Goal: Information Seeking & Learning: Check status

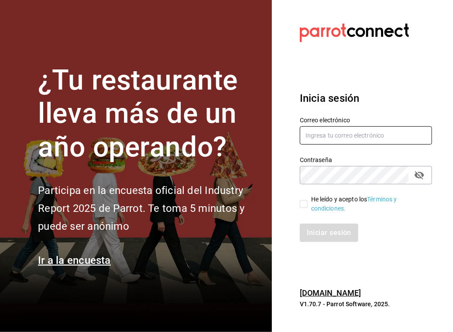
type input "[EMAIL_ADDRESS][DOMAIN_NAME]"
click at [306, 203] on input "He leído y acepto los Términos y condiciones." at bounding box center [304, 204] width 8 height 8
checkbox input "true"
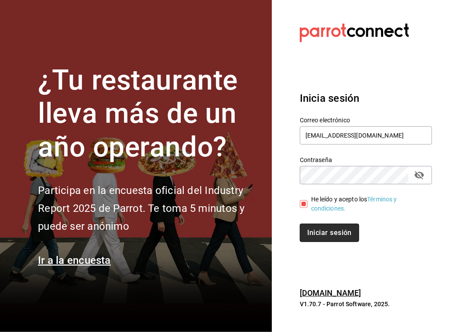
click at [327, 235] on button "Iniciar sesión" at bounding box center [329, 233] width 59 height 18
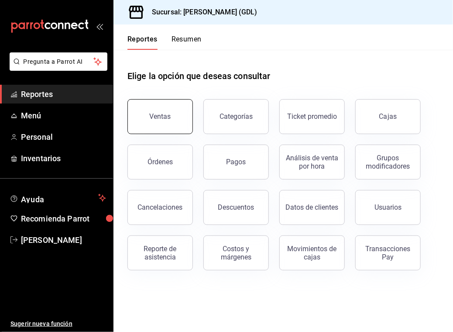
click at [166, 120] on button "Ventas" at bounding box center [159, 116] width 65 height 35
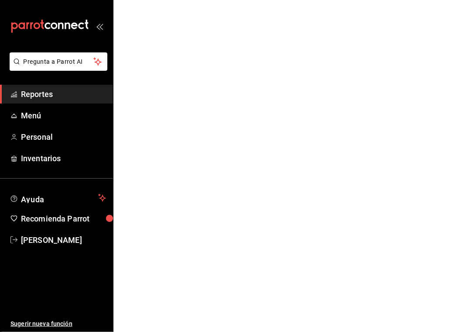
click at [41, 95] on span "Reportes" at bounding box center [63, 94] width 85 height 12
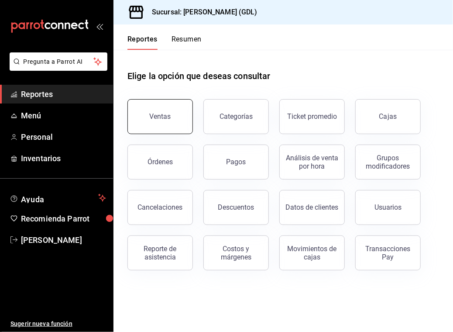
click at [162, 113] on div "Ventas" at bounding box center [160, 116] width 21 height 8
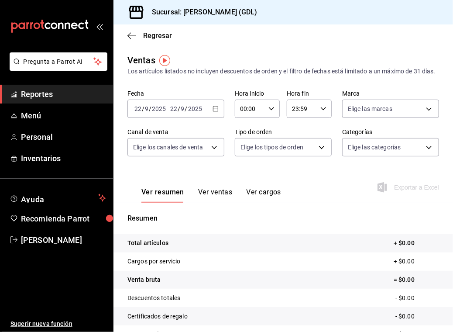
click at [215, 112] on icon "button" at bounding box center [216, 109] width 6 height 6
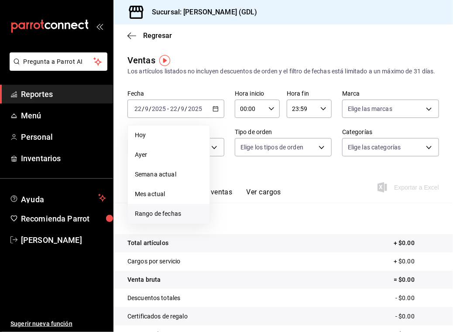
click at [171, 218] on span "Rango de fechas" at bounding box center [169, 213] width 68 height 9
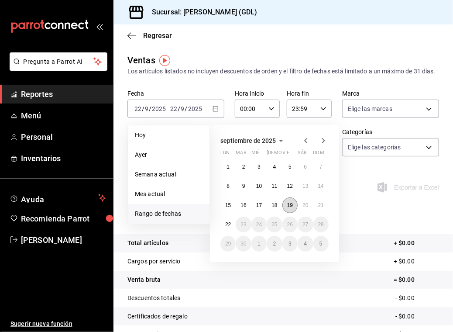
click at [290, 208] on abbr "19" at bounding box center [290, 205] width 6 height 6
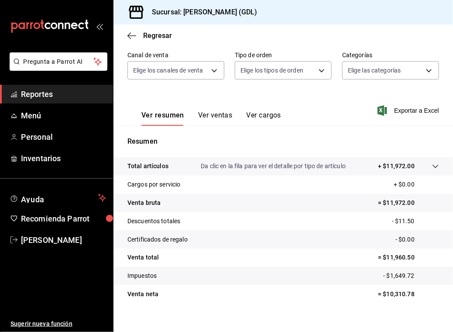
scroll to position [87, 0]
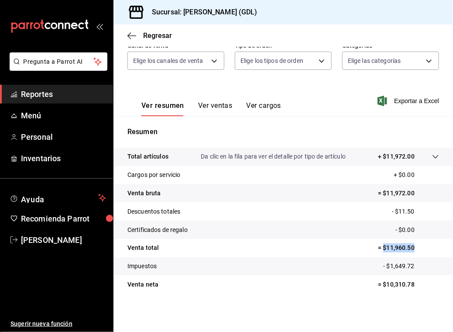
drag, startPoint x: 378, startPoint y: 255, endPoint x: 407, endPoint y: 256, distance: 29.7
click at [407, 252] on p "= $11,960.50" at bounding box center [408, 247] width 61 height 9
copy p "$11,960.50"
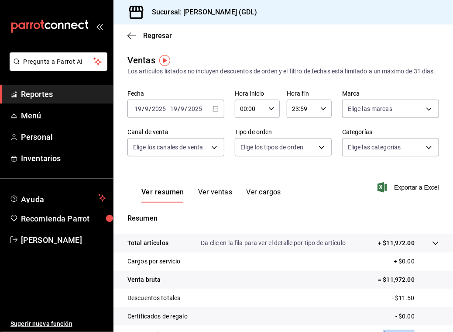
click at [217, 107] on \(Stroke\) "button" at bounding box center [217, 106] width 0 height 0
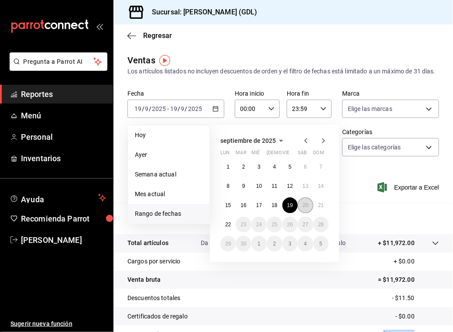
click at [306, 208] on abbr "20" at bounding box center [306, 205] width 6 height 6
click at [307, 208] on abbr "20" at bounding box center [306, 205] width 6 height 6
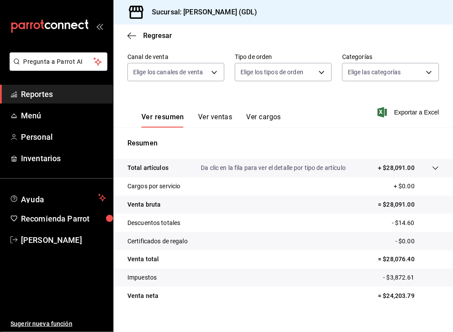
scroll to position [87, 0]
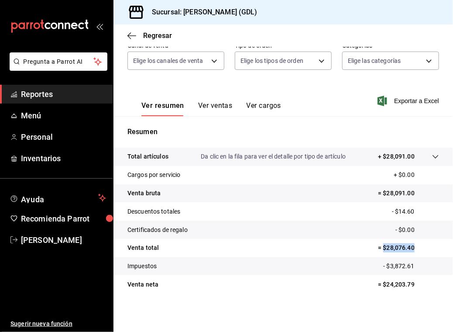
drag, startPoint x: 377, startPoint y: 255, endPoint x: 410, endPoint y: 255, distance: 32.7
click at [410, 252] on p "= $28,076.40" at bounding box center [408, 247] width 61 height 9
copy p "$28,076.40"
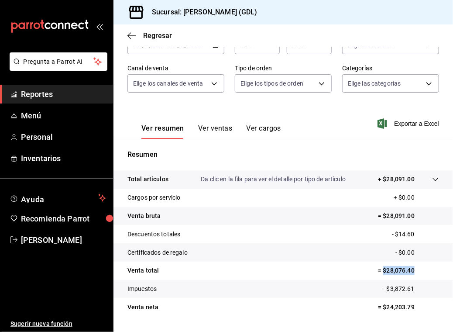
scroll to position [0, 0]
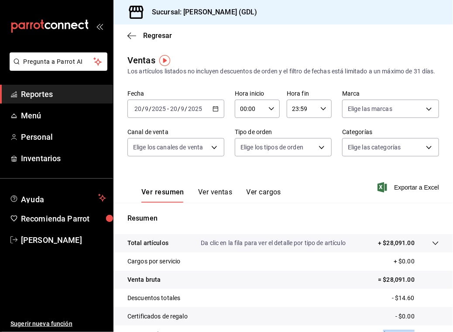
click at [217, 112] on icon "button" at bounding box center [216, 109] width 6 height 6
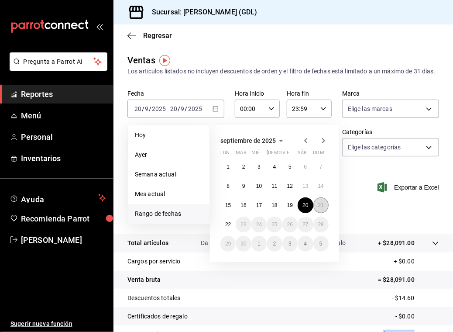
click at [320, 213] on button "21" at bounding box center [320, 205] width 15 height 16
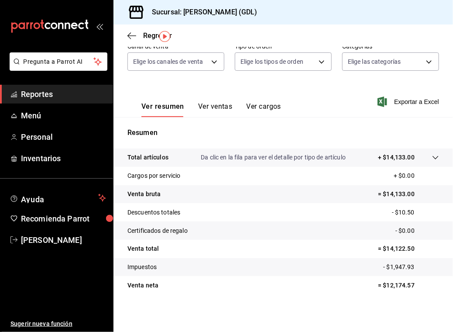
scroll to position [87, 0]
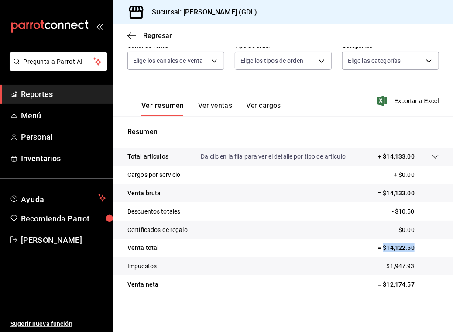
drag, startPoint x: 376, startPoint y: 256, endPoint x: 410, endPoint y: 256, distance: 34.1
click at [410, 252] on p "= $14,122.50" at bounding box center [408, 247] width 61 height 9
copy p "$14,122.50"
click at [140, 31] on div "Regresar" at bounding box center [284, 35] width 340 height 22
click at [131, 35] on icon "button" at bounding box center [131, 36] width 9 height 8
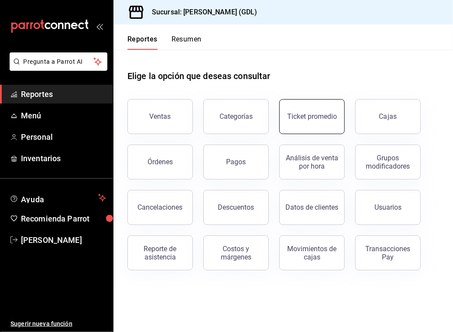
click at [315, 120] on div "Ticket promedio" at bounding box center [312, 116] width 50 height 8
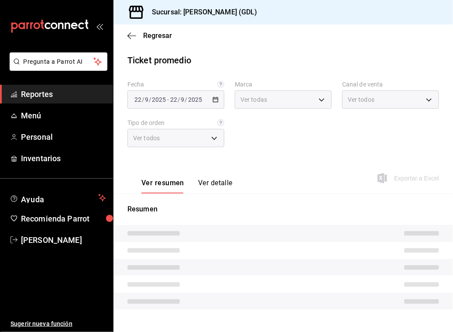
type input "c98b01ad-3431-465a-b391-fd370b6183a3"
type input "PARROT,UBER_EATS,RAPPI,DIDI_FOOD,ONLINE"
type input "5ecffce5-4264-4a64-9be0-877fe03393fb,864f8ddf-f8b3-4635-a869-96c2fe4116ec,b5d94…"
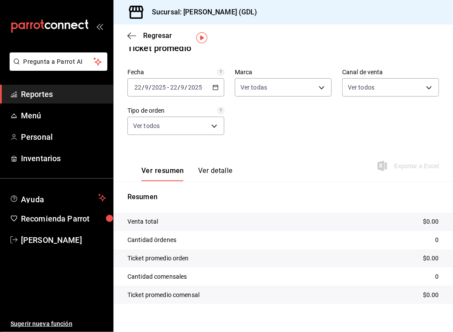
scroll to position [23, 0]
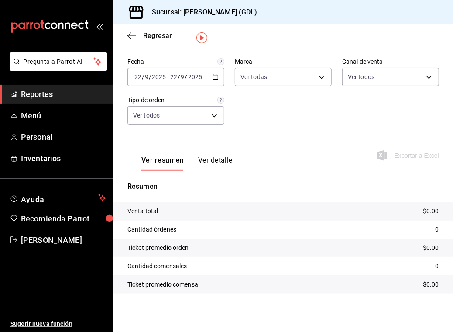
click at [215, 77] on icon "button" at bounding box center [216, 77] width 6 height 6
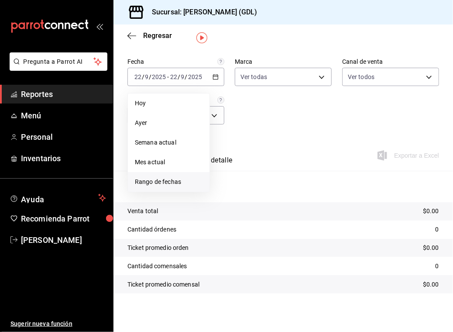
click at [173, 181] on span "Rango de fechas" at bounding box center [169, 181] width 68 height 9
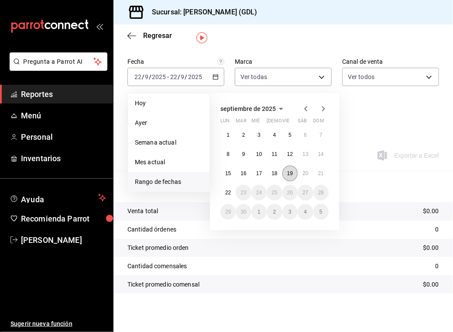
click at [288, 172] on abbr "19" at bounding box center [290, 173] width 6 height 6
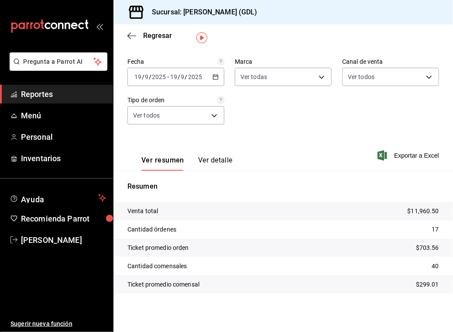
click at [215, 79] on icon "button" at bounding box center [216, 77] width 6 height 6
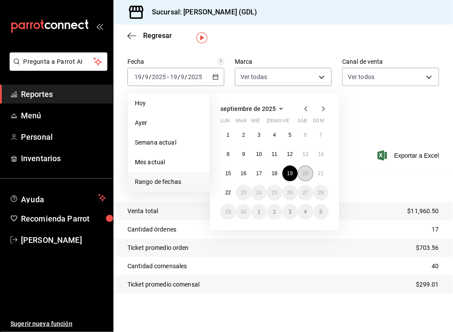
click at [304, 171] on abbr "20" at bounding box center [306, 173] width 6 height 6
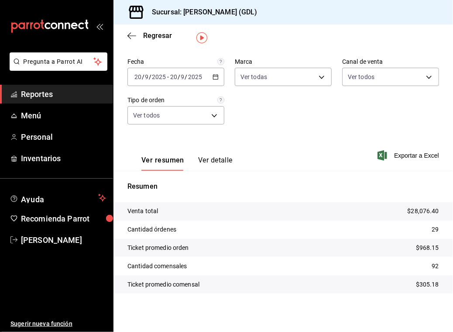
click at [215, 76] on icon "button" at bounding box center [216, 77] width 6 height 6
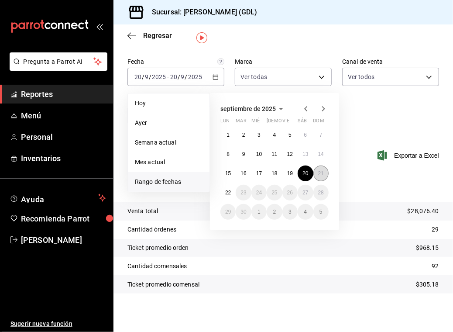
click at [319, 171] on abbr "21" at bounding box center [321, 173] width 6 height 6
click at [323, 172] on abbr "21" at bounding box center [321, 173] width 6 height 6
